Goal: Task Accomplishment & Management: Use online tool/utility

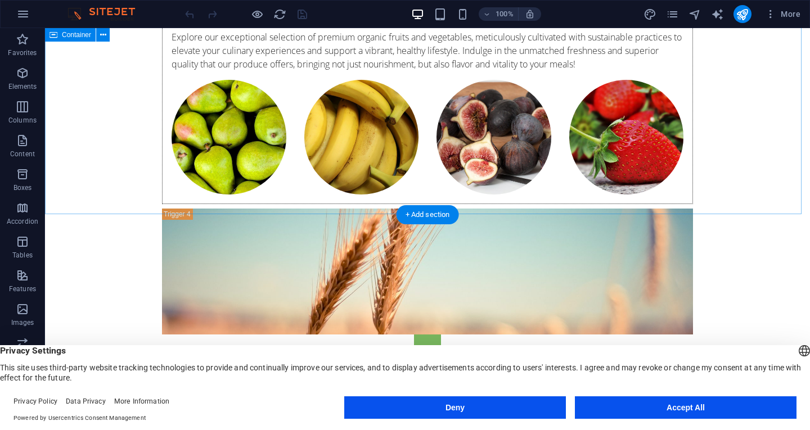
scroll to position [4003, 0]
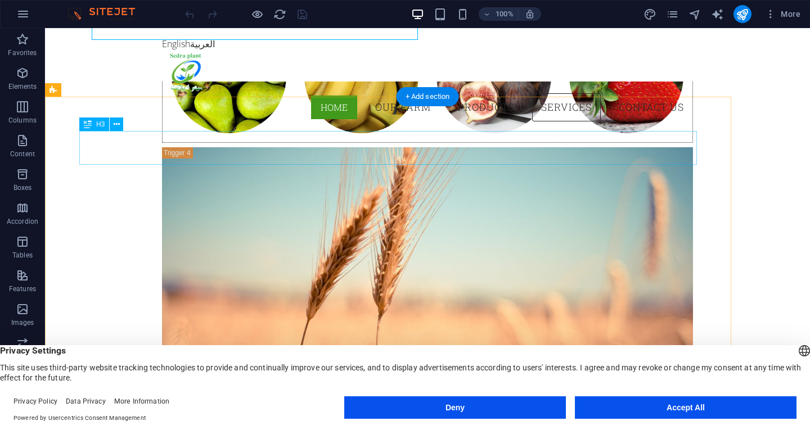
scroll to position [4062, 0]
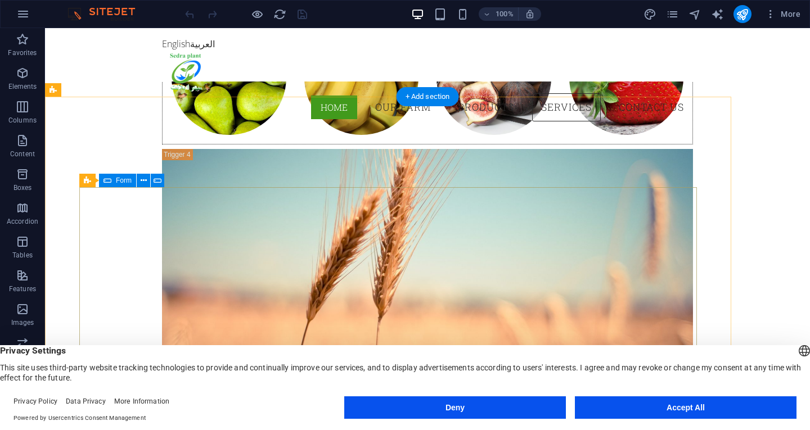
click at [107, 182] on icon at bounding box center [108, 181] width 8 height 14
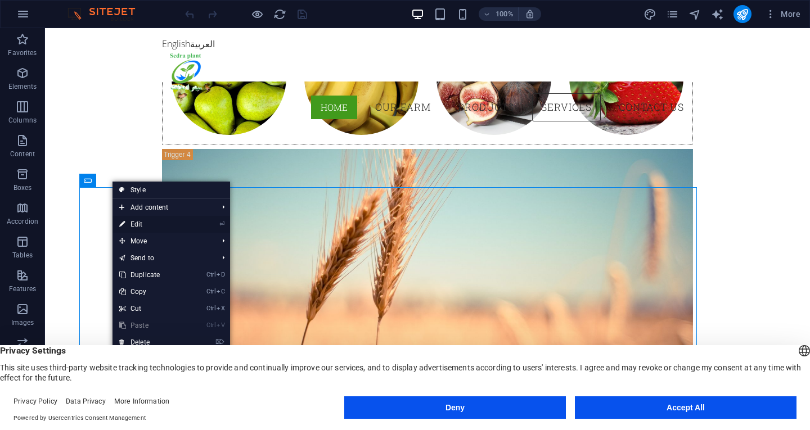
click at [145, 223] on link "⏎ Edit" at bounding box center [150, 224] width 75 height 17
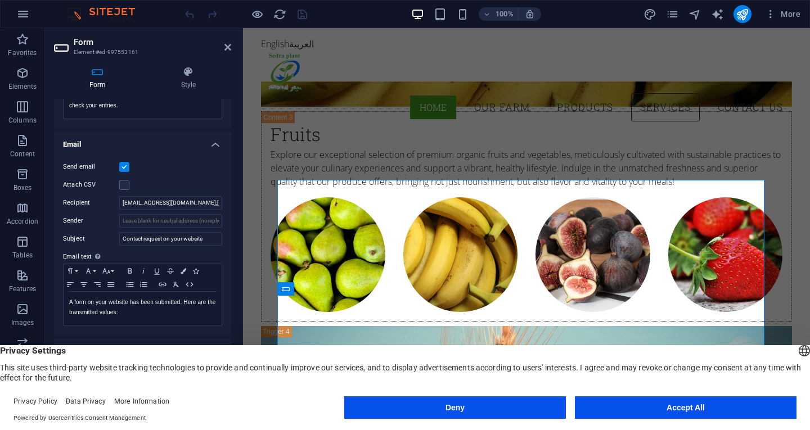
scroll to position [257, 0]
click at [196, 201] on input "[EMAIL_ADDRESS][DOMAIN_NAME];[DOMAIN_NAME][EMAIL_ADDRESS][DOMAIN_NAME]" at bounding box center [170, 203] width 103 height 14
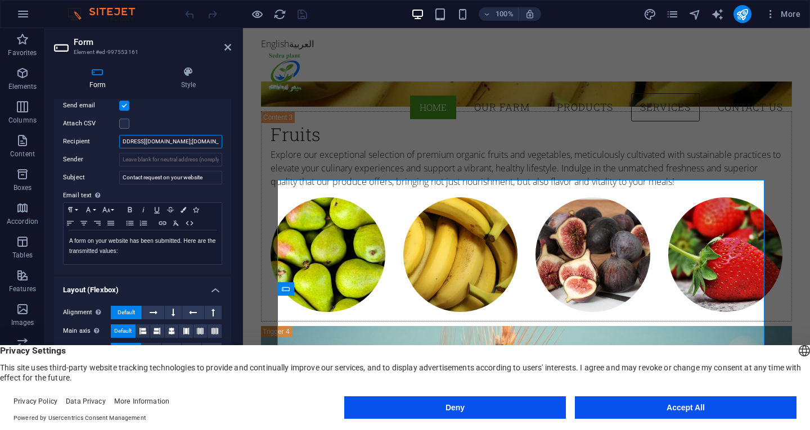
scroll to position [0, 0]
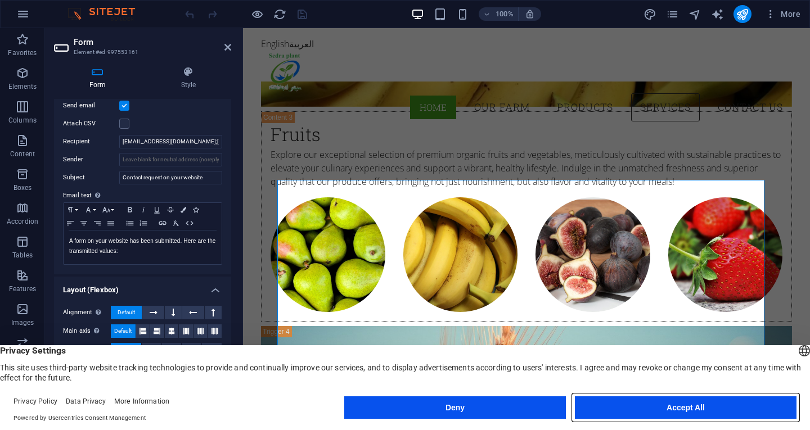
click at [674, 405] on button "Accept All" at bounding box center [686, 408] width 222 height 23
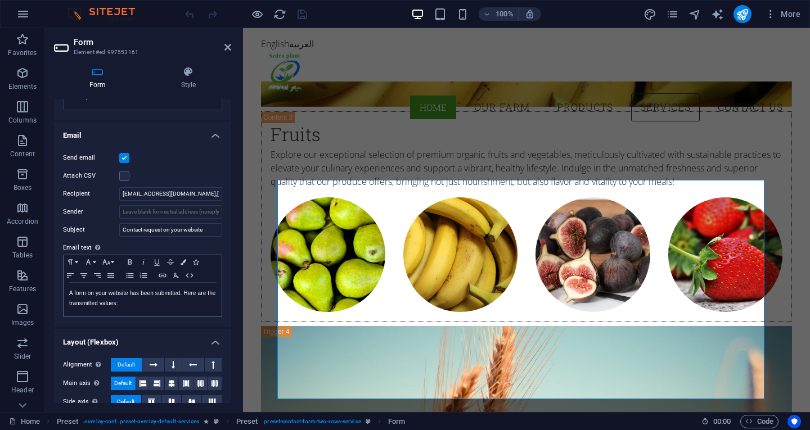
scroll to position [264, 0]
click at [773, 19] on icon "button" at bounding box center [770, 13] width 11 height 11
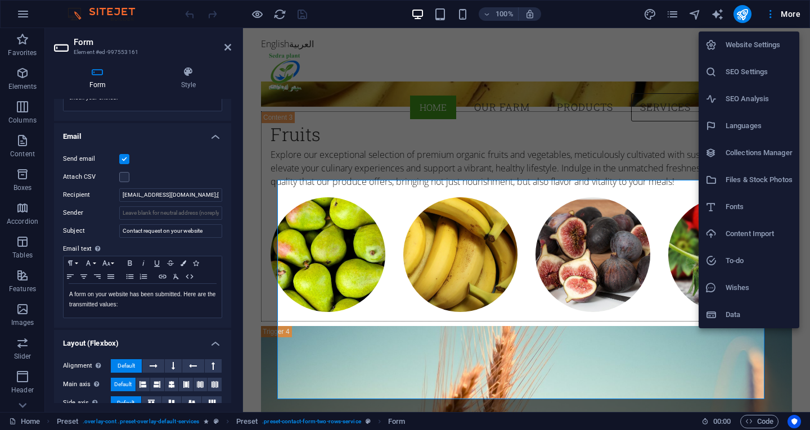
click at [728, 43] on h6 "Website Settings" at bounding box center [759, 45] width 67 height 14
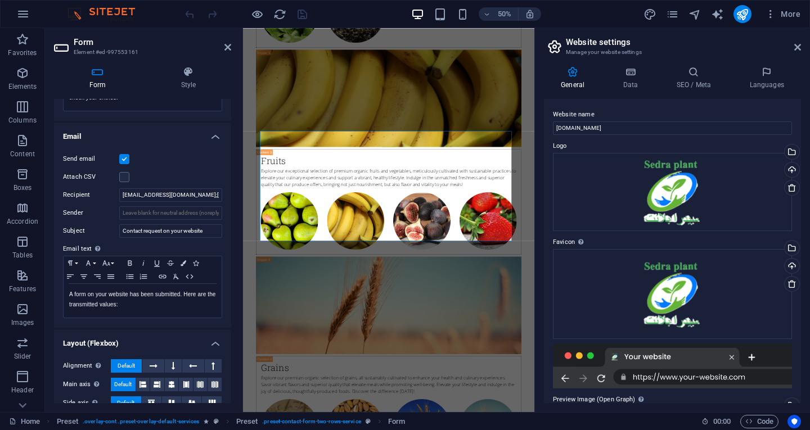
scroll to position [4134, 0]
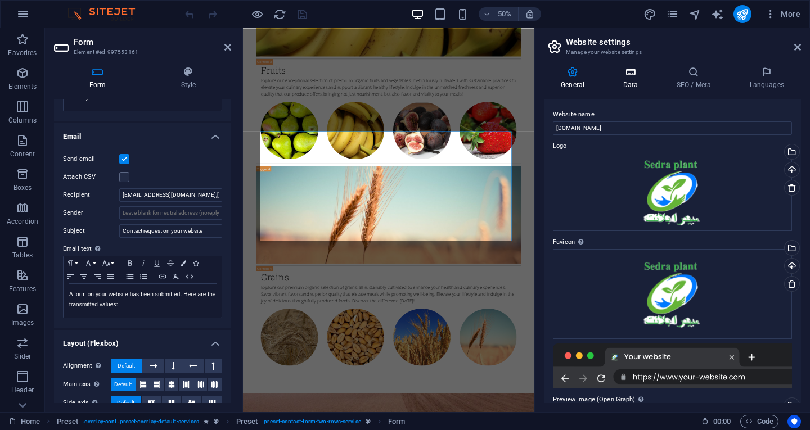
click at [636, 72] on icon at bounding box center [630, 71] width 49 height 11
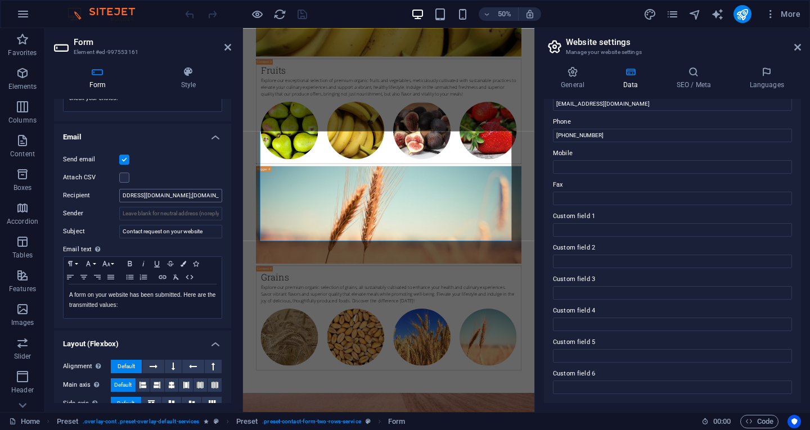
scroll to position [0, 0]
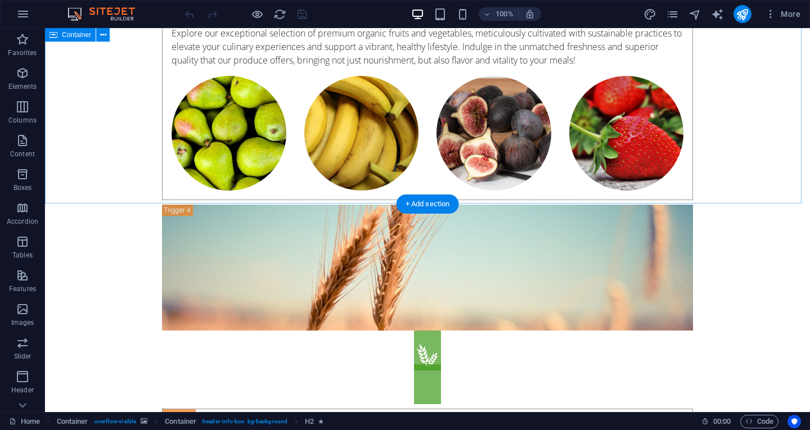
scroll to position [4008, 0]
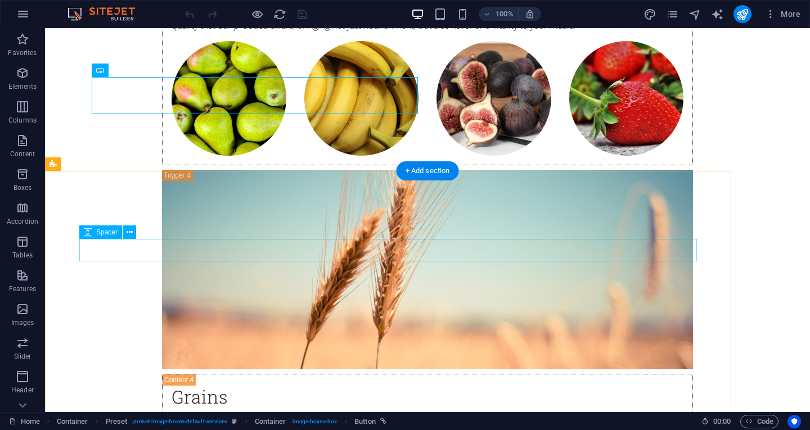
scroll to position [4051, 0]
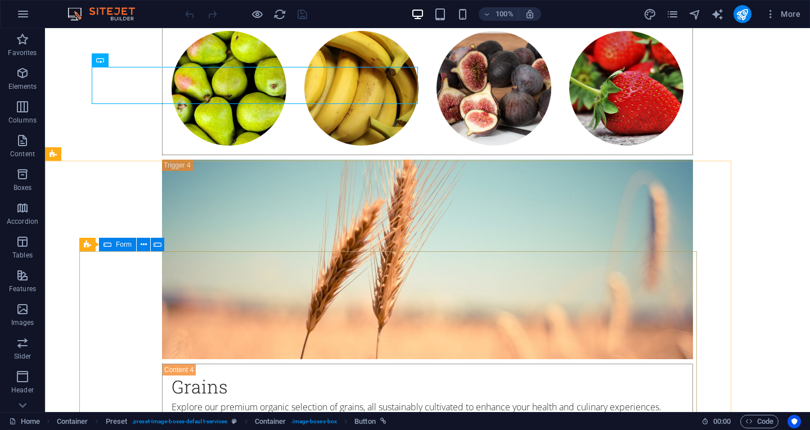
click at [106, 248] on icon at bounding box center [108, 245] width 8 height 14
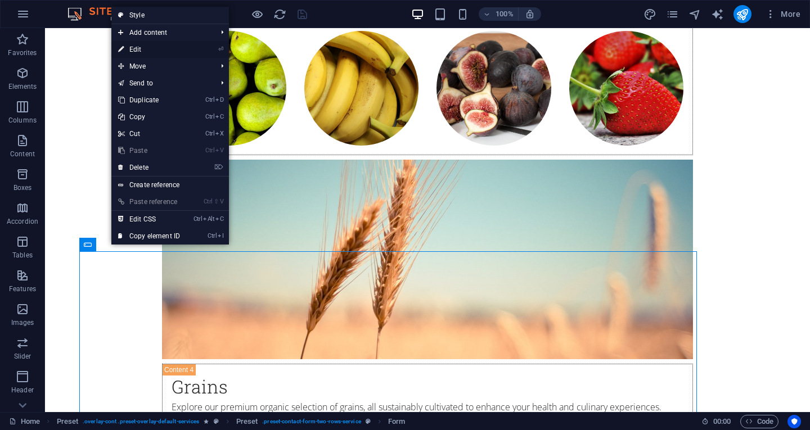
click at [142, 48] on link "⏎ Edit" at bounding box center [148, 49] width 75 height 17
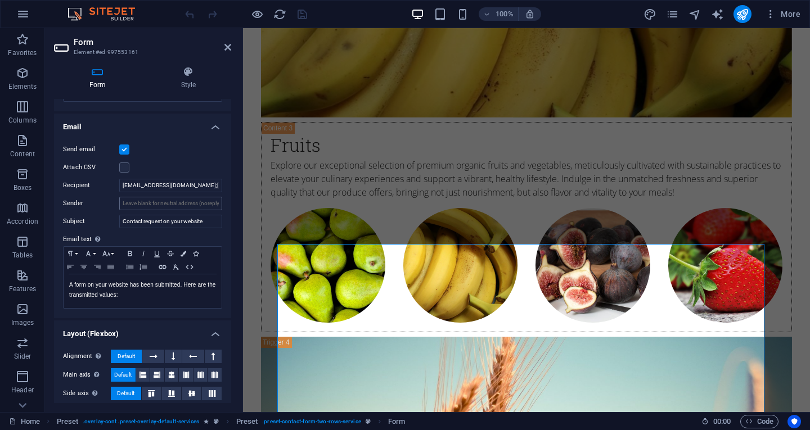
scroll to position [273, 0]
